Goal: Task Accomplishment & Management: Manage account settings

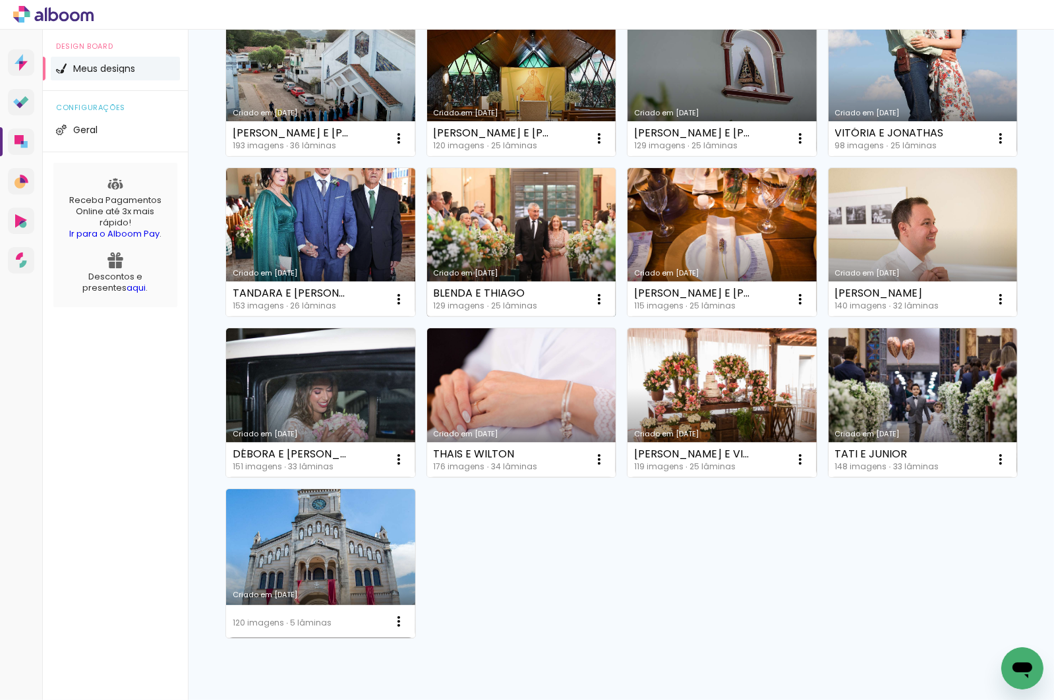
scroll to position [477, 0]
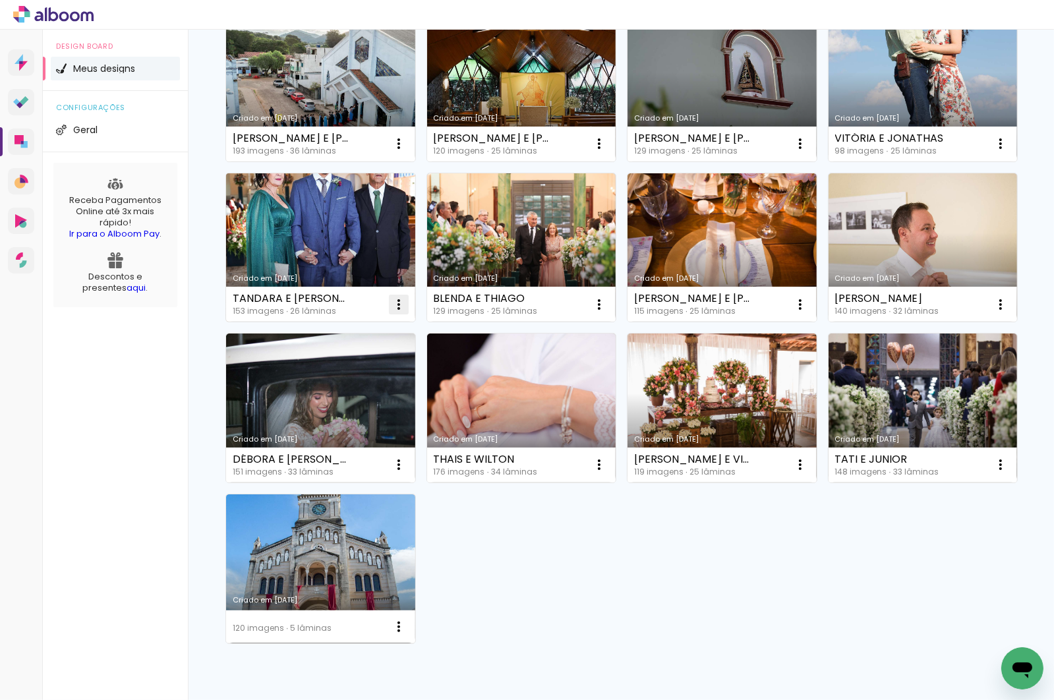
click at [399, 304] on iron-icon at bounding box center [399, 305] width 16 height 16
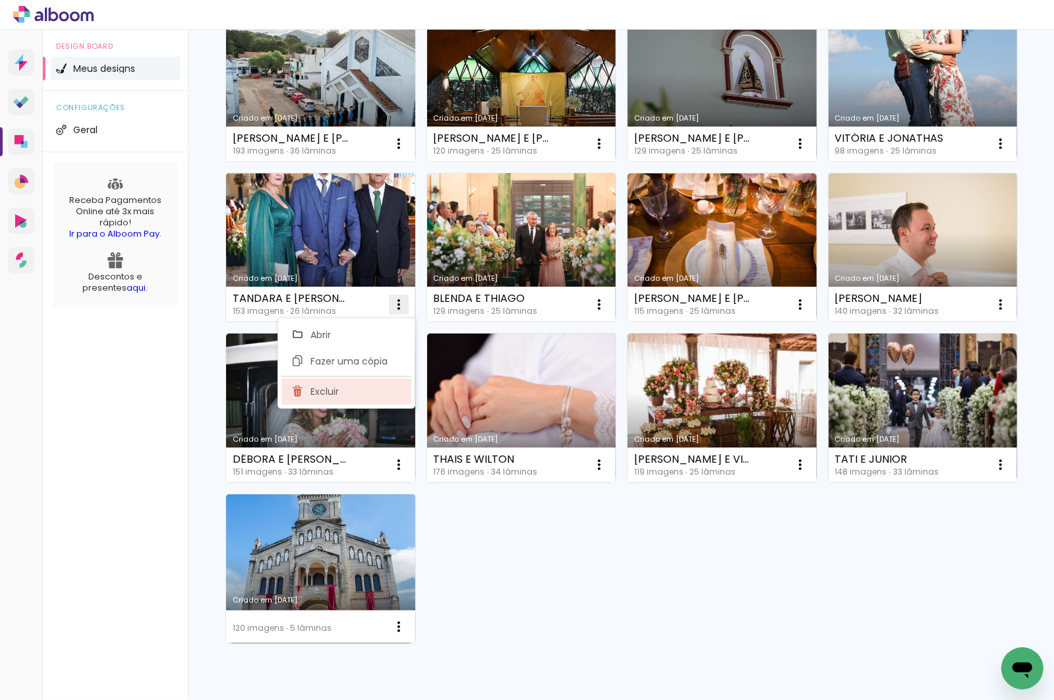
click at [326, 389] on span "Excluir" at bounding box center [324, 391] width 28 height 9
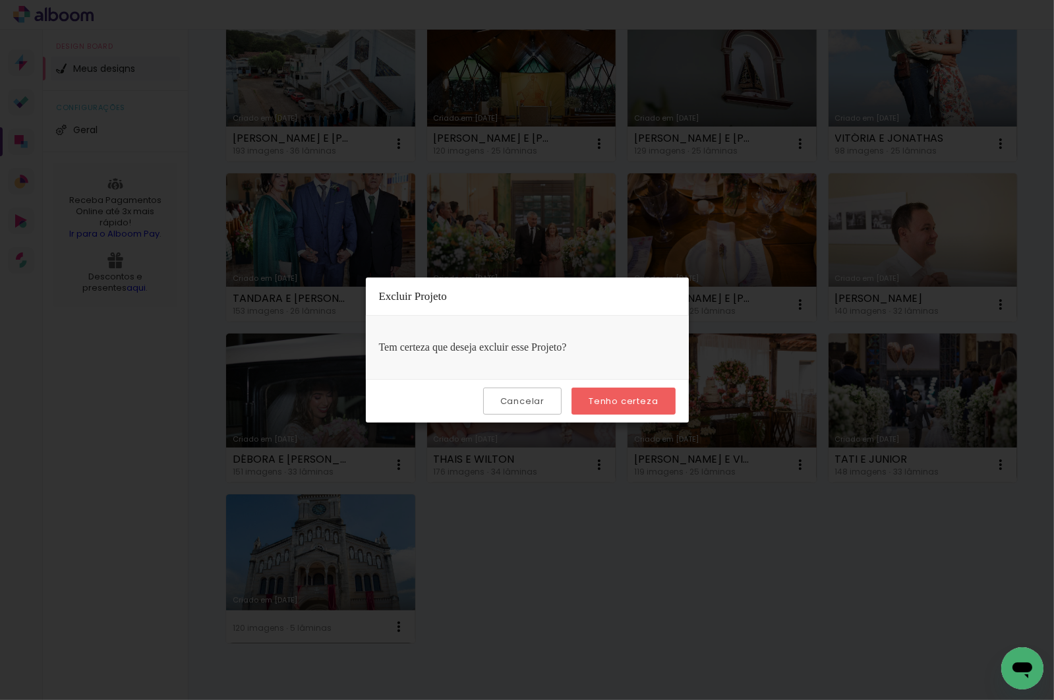
click at [0, 0] on slot "Tenho certeza" at bounding box center [0, 0] width 0 height 0
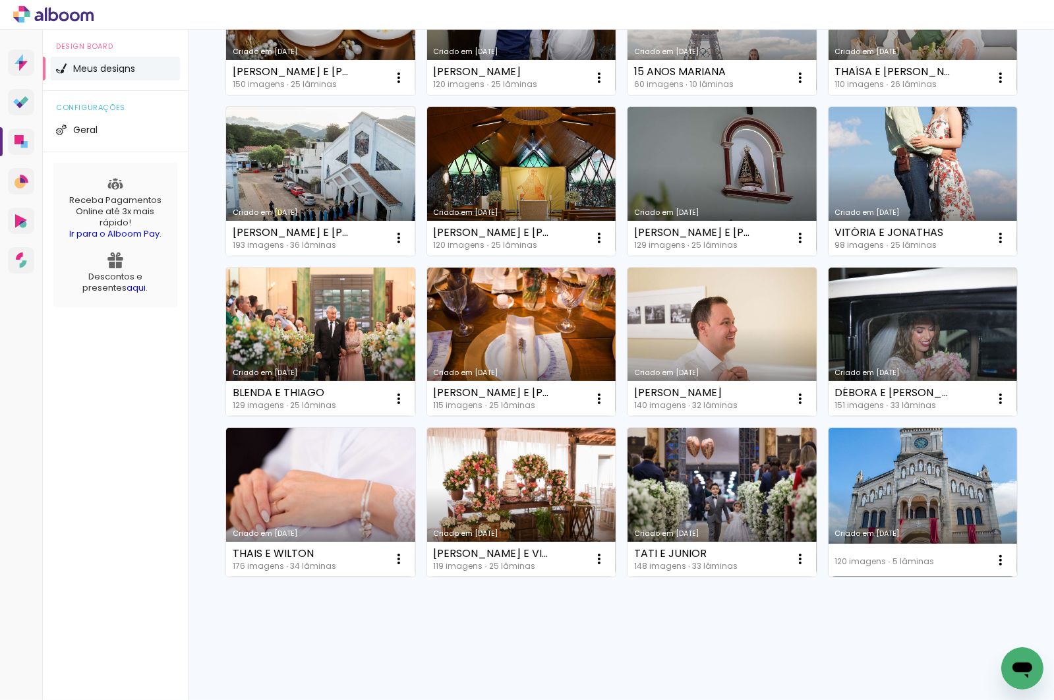
scroll to position [382, 0]
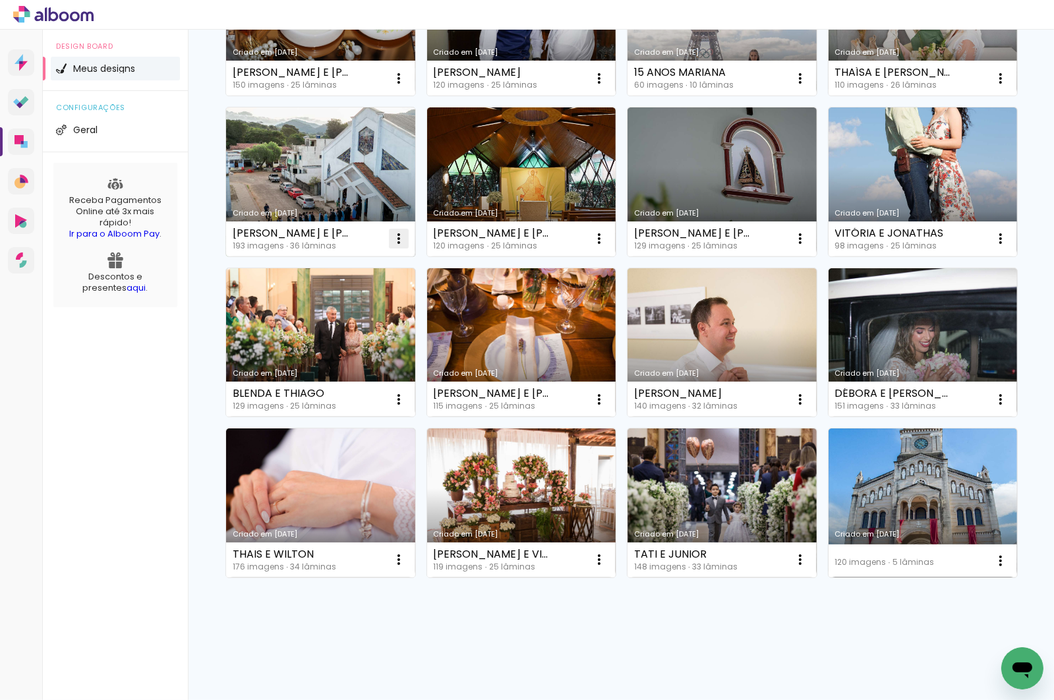
click at [399, 239] on iron-icon at bounding box center [399, 239] width 16 height 16
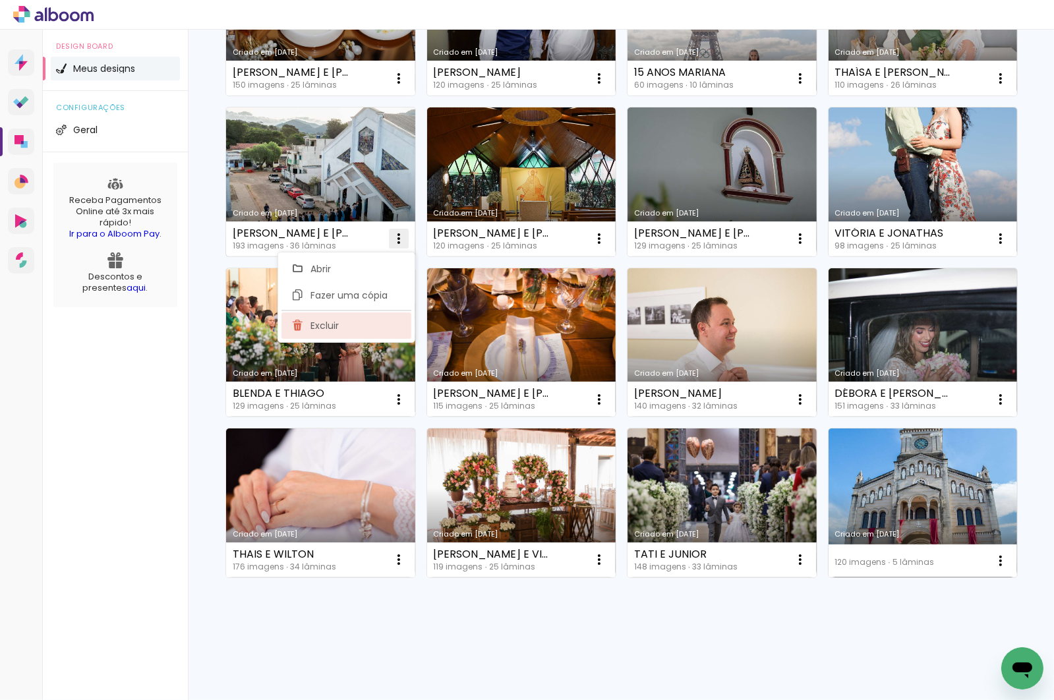
click at [323, 326] on span "Excluir" at bounding box center [324, 325] width 28 height 9
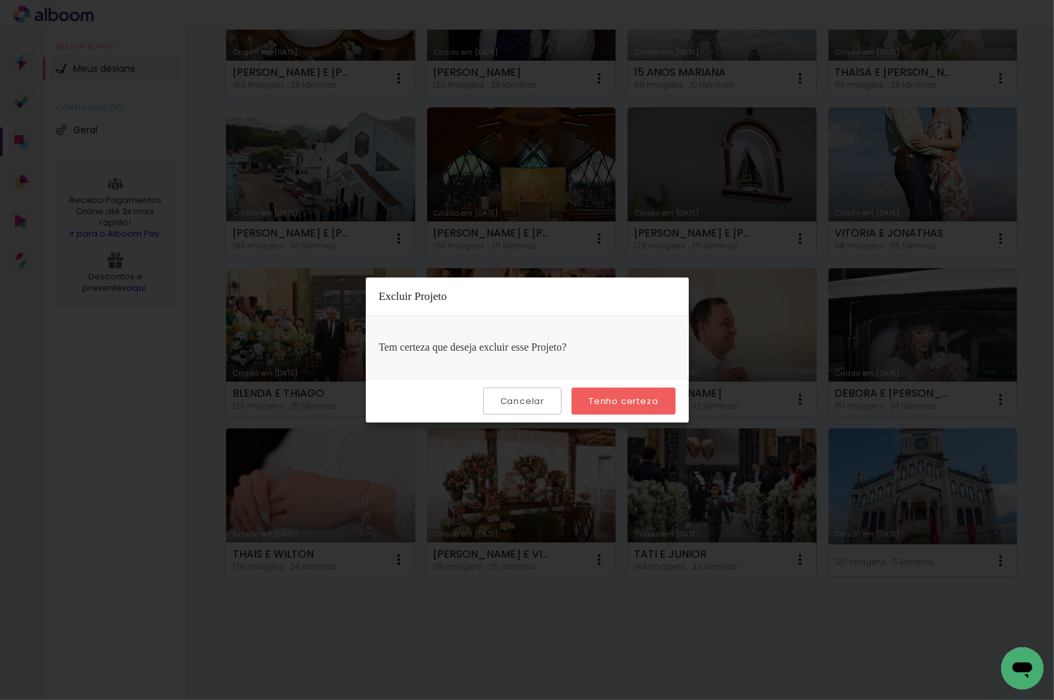
click at [0, 0] on slot "Tenho certeza" at bounding box center [0, 0] width 0 height 0
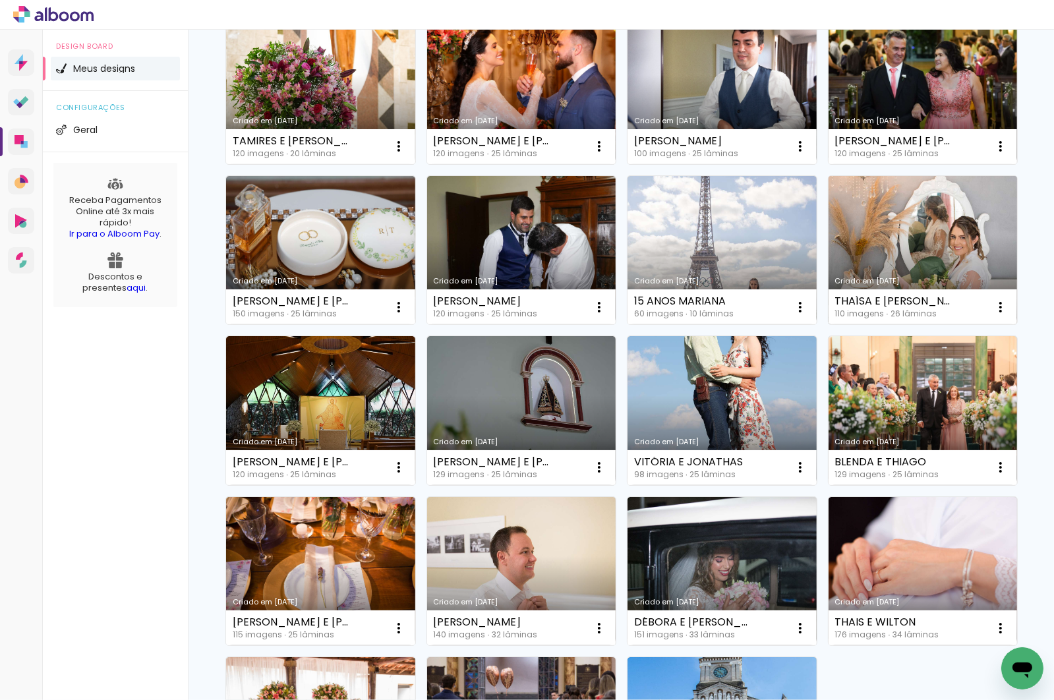
scroll to position [152, 0]
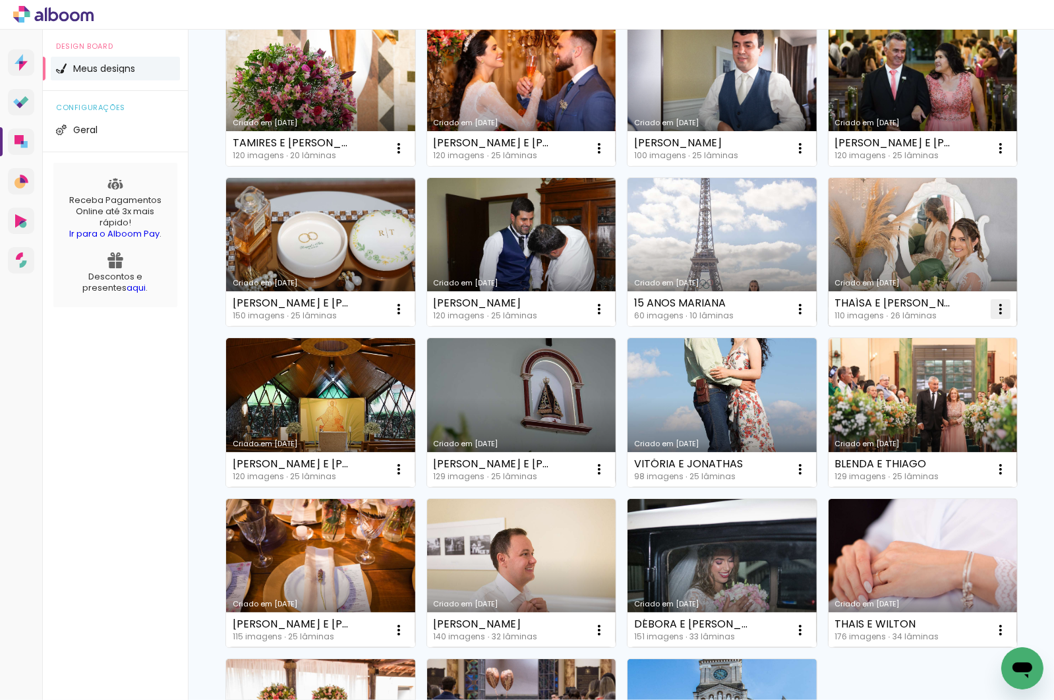
click at [1002, 306] on iron-icon at bounding box center [1000, 309] width 16 height 16
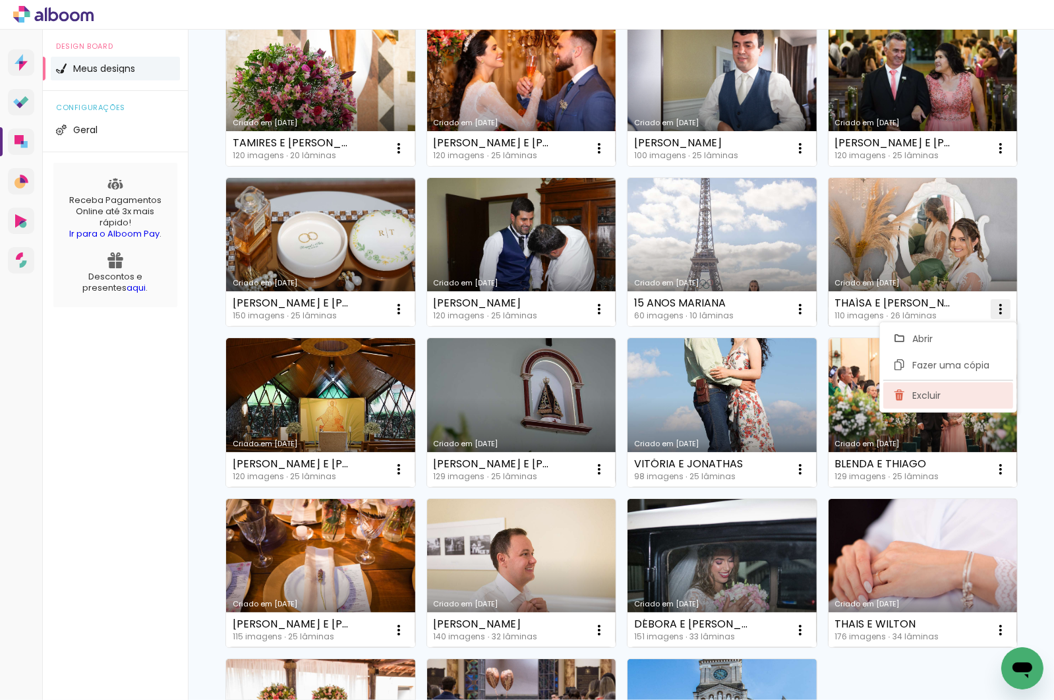
click at [952, 391] on paper-item "Excluir" at bounding box center [948, 395] width 130 height 26
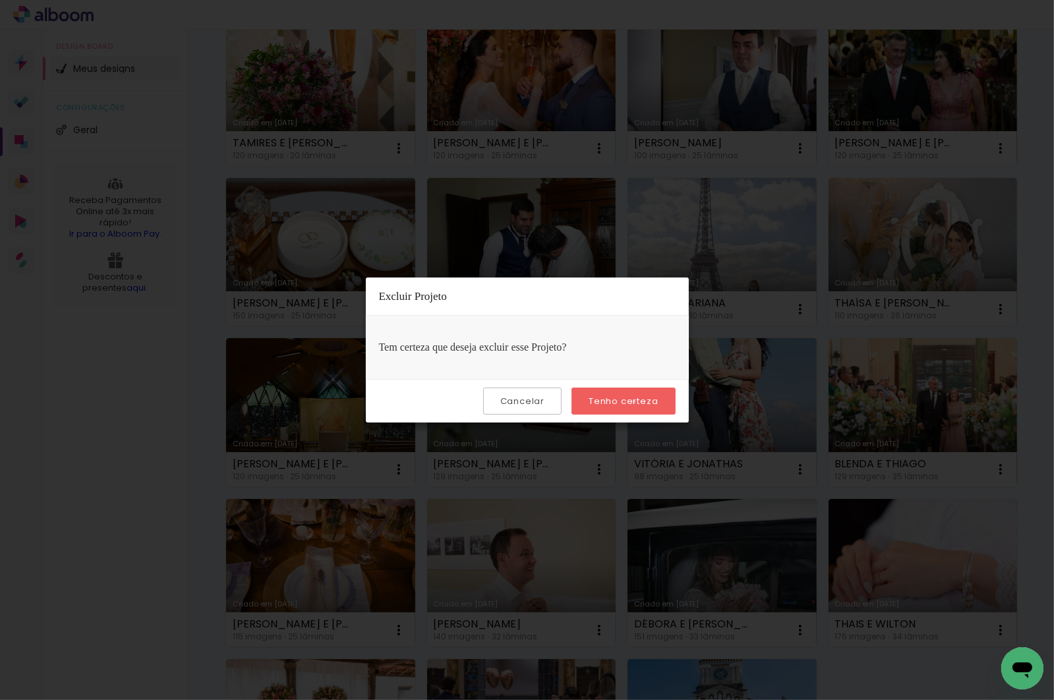
click at [0, 0] on slot "Tenho certeza" at bounding box center [0, 0] width 0 height 0
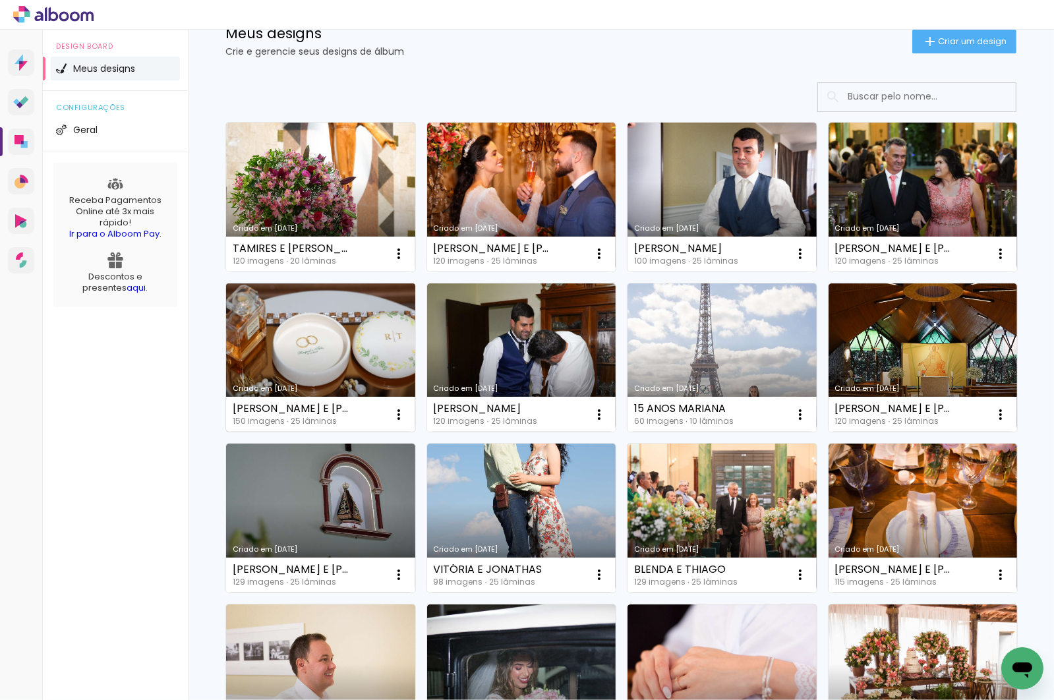
scroll to position [0, 0]
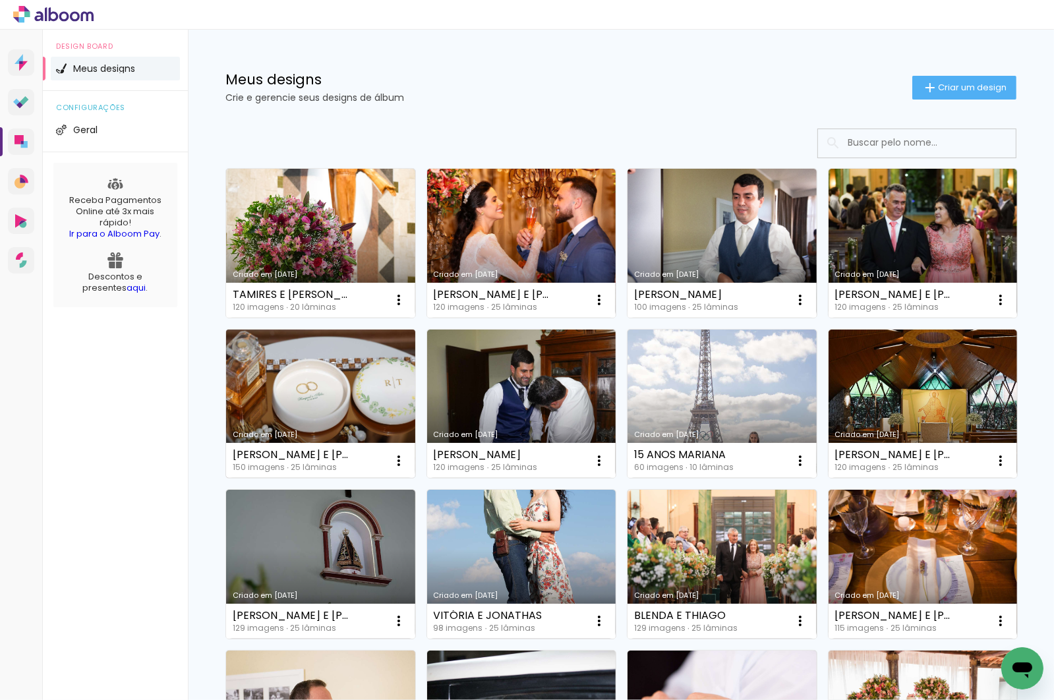
click at [318, 387] on link "Criado em [DATE]" at bounding box center [320, 403] width 189 height 149
